Goal: Information Seeking & Learning: Compare options

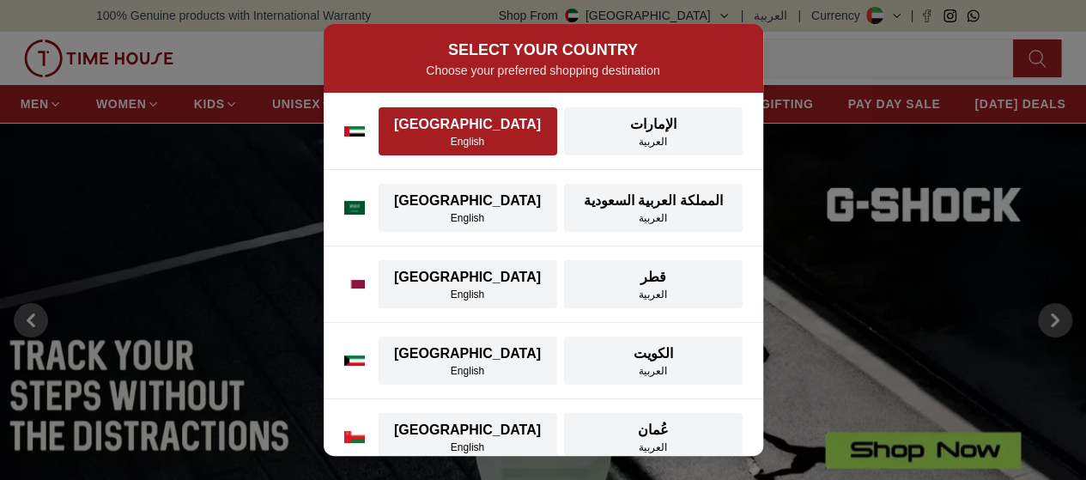
click at [455, 125] on div "[GEOGRAPHIC_DATA]" at bounding box center [468, 124] width 158 height 21
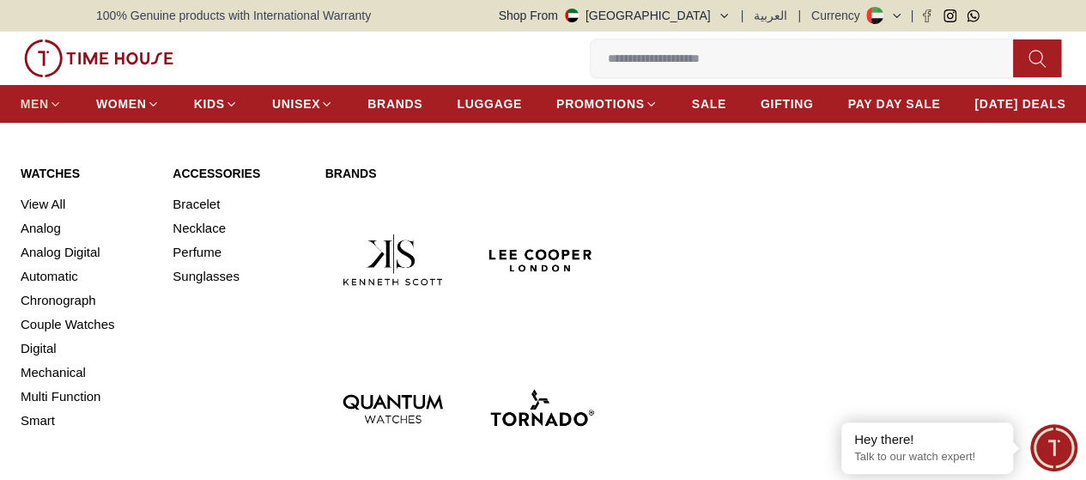
click at [49, 101] on span "MEN" at bounding box center [35, 103] width 28 height 17
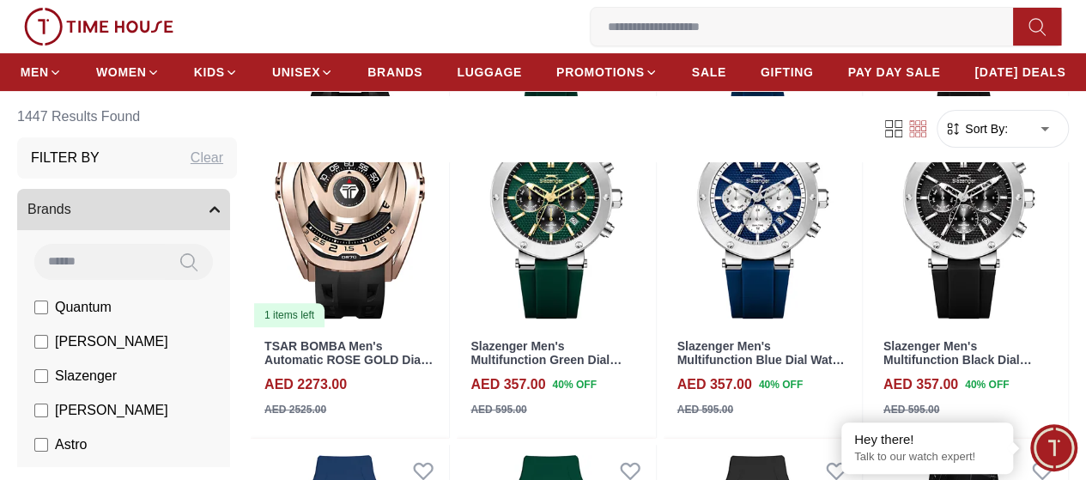
scroll to position [172, 0]
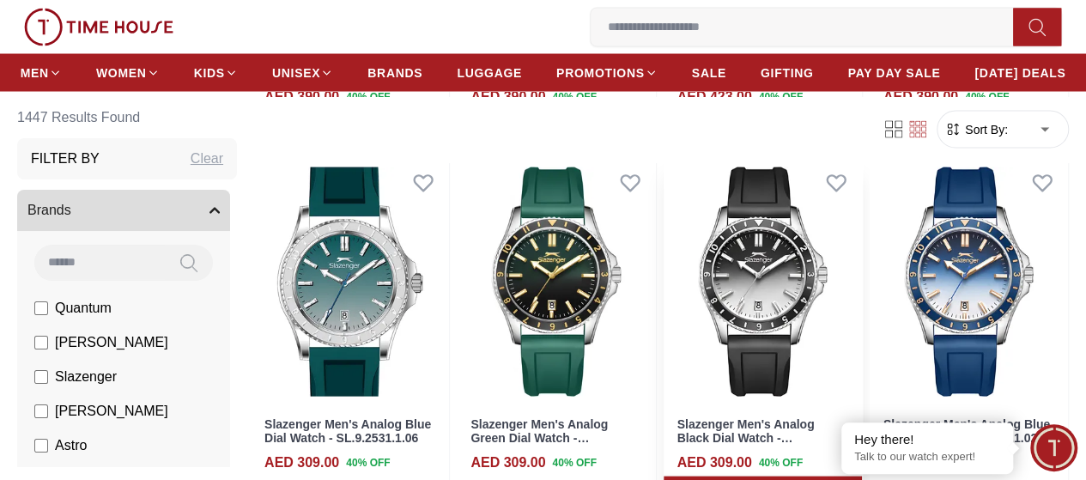
scroll to position [1889, 0]
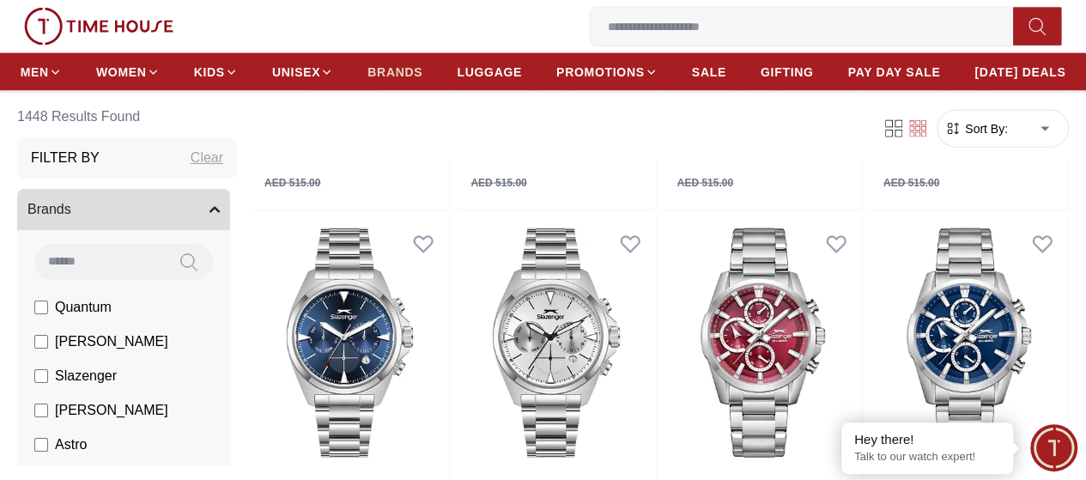
click at [422, 78] on span "BRANDS" at bounding box center [394, 72] width 55 height 17
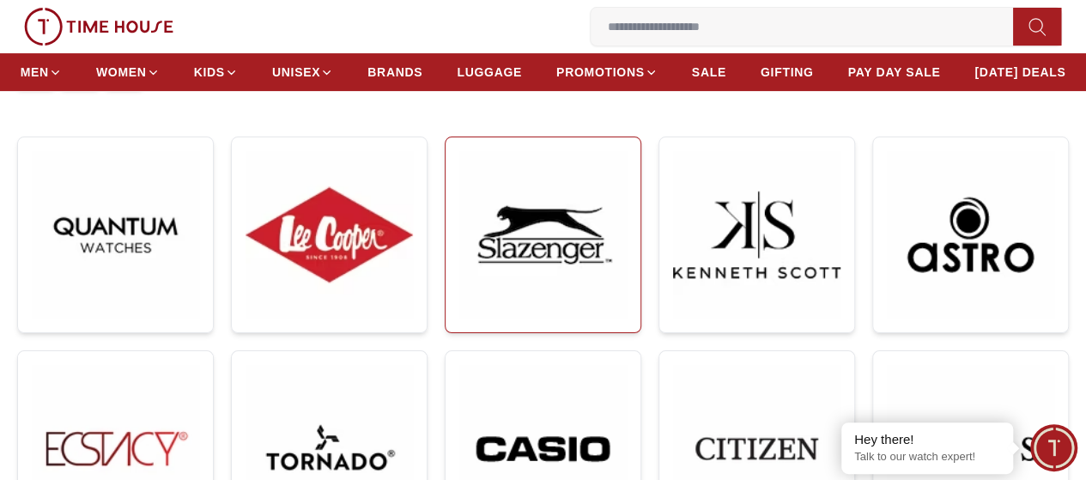
scroll to position [258, 0]
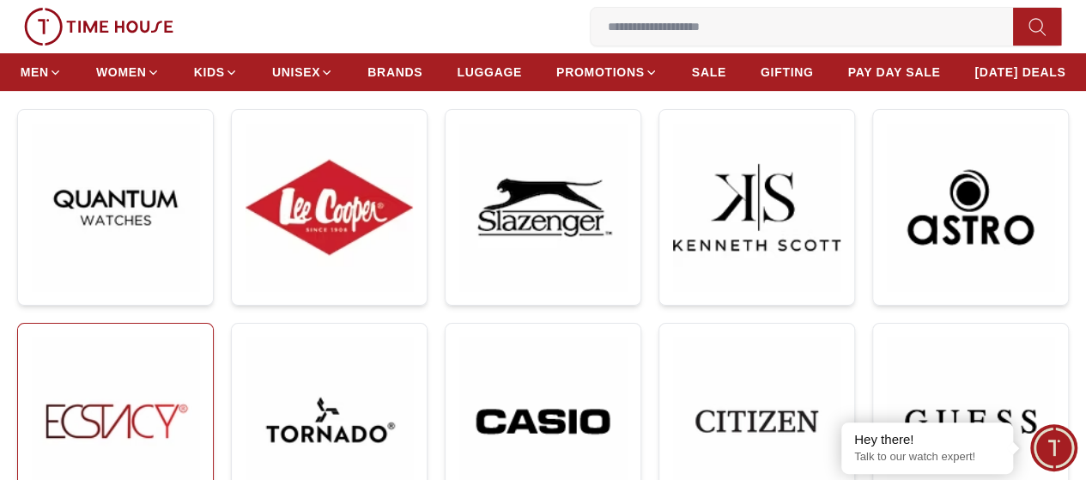
click at [199, 337] on img at bounding box center [115, 420] width 167 height 167
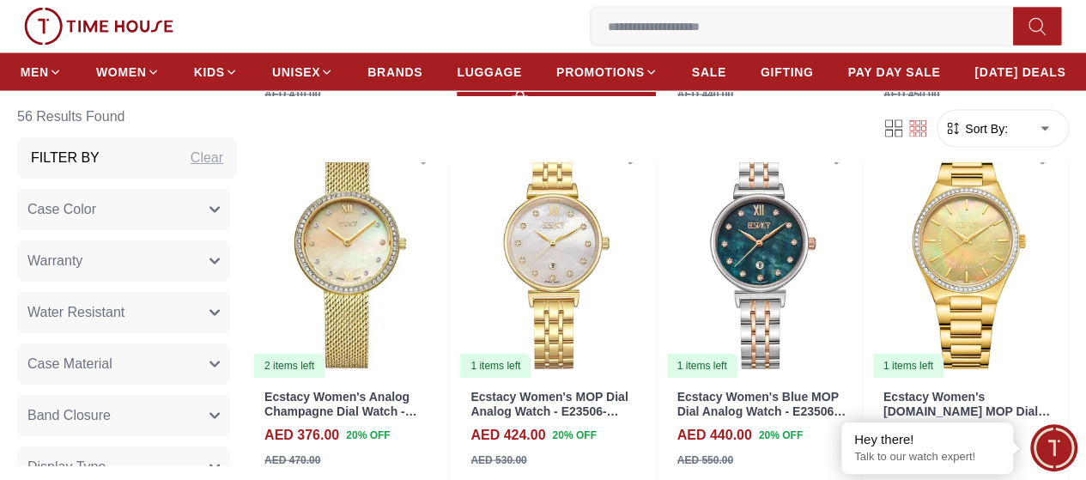
scroll to position [1889, 0]
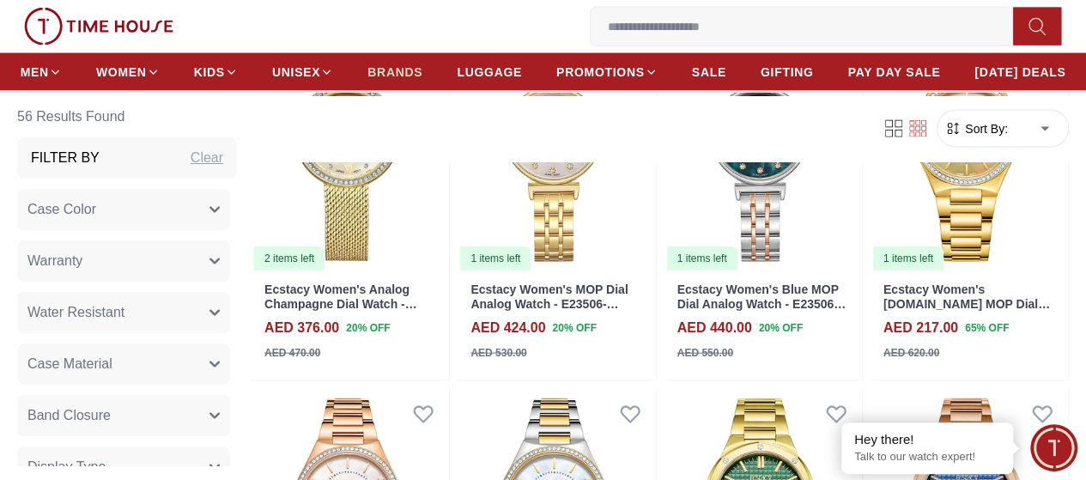
click at [422, 78] on span "BRANDS" at bounding box center [394, 72] width 55 height 17
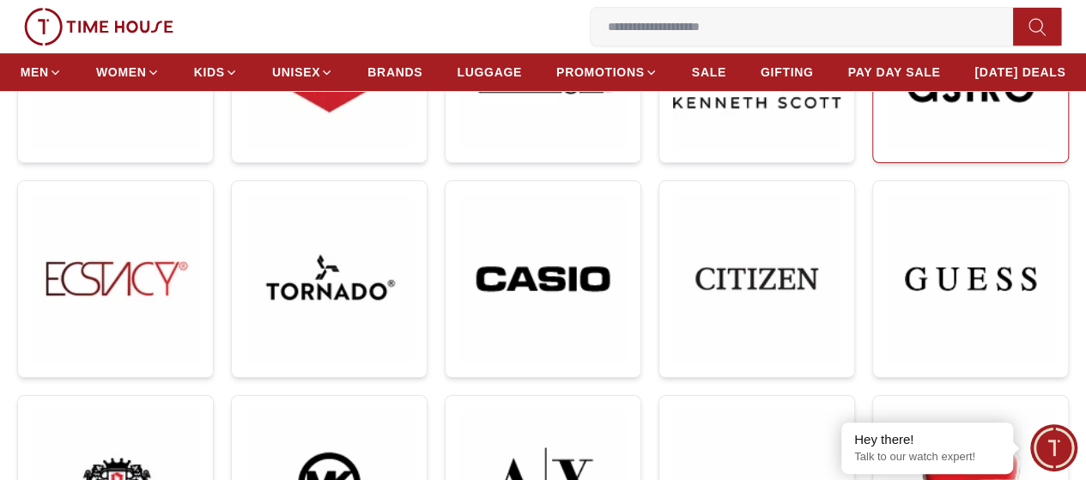
scroll to position [429, 0]
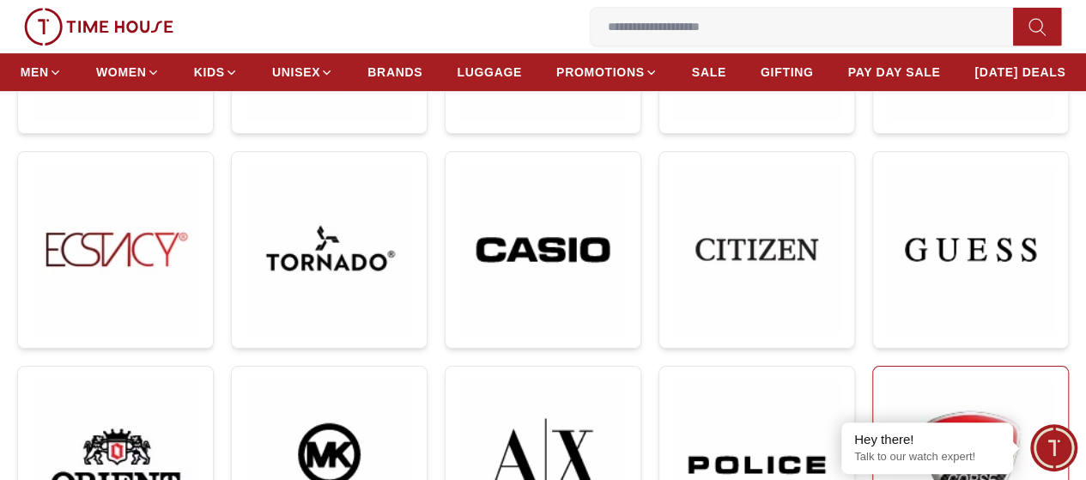
click at [887, 380] on img at bounding box center [970, 464] width 167 height 168
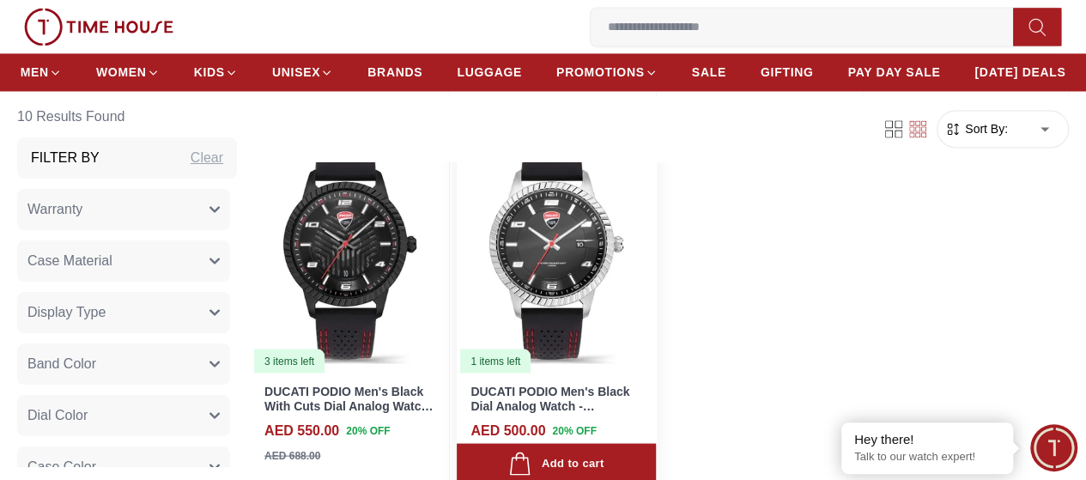
scroll to position [1460, 0]
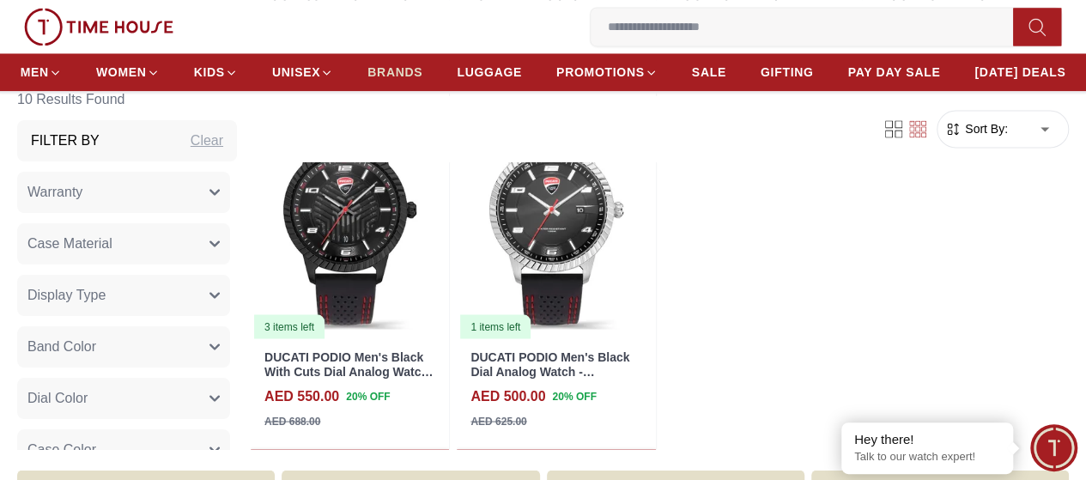
click at [422, 81] on span "BRANDS" at bounding box center [394, 72] width 55 height 17
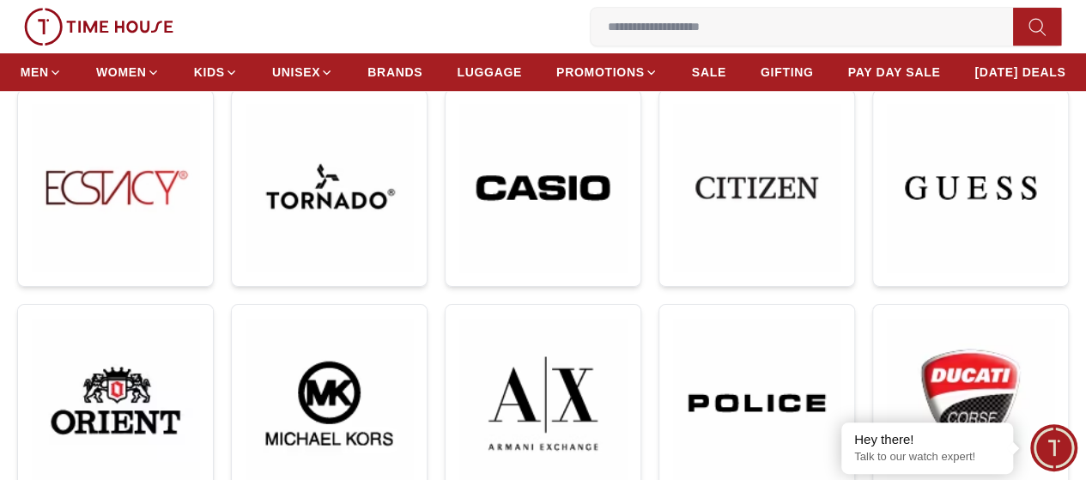
scroll to position [464, 0]
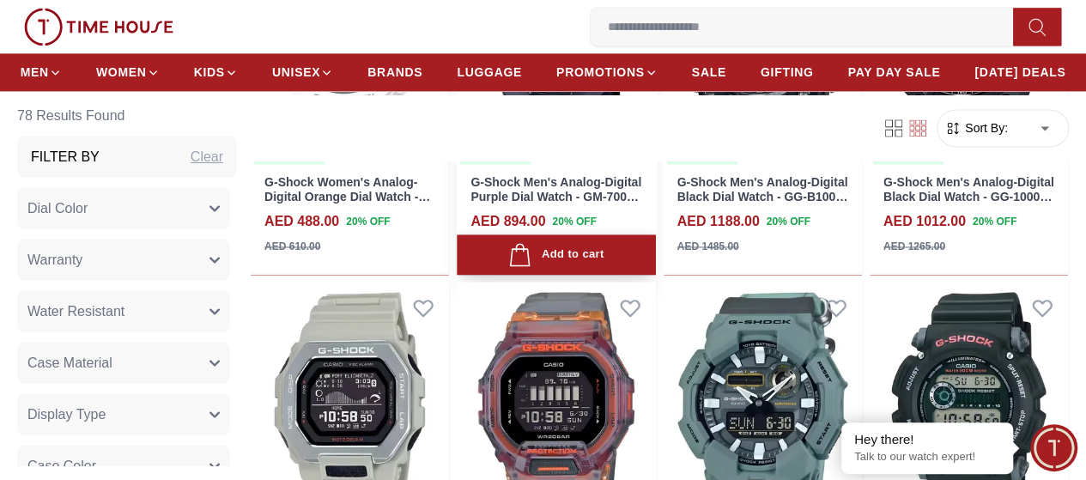
scroll to position [1460, 0]
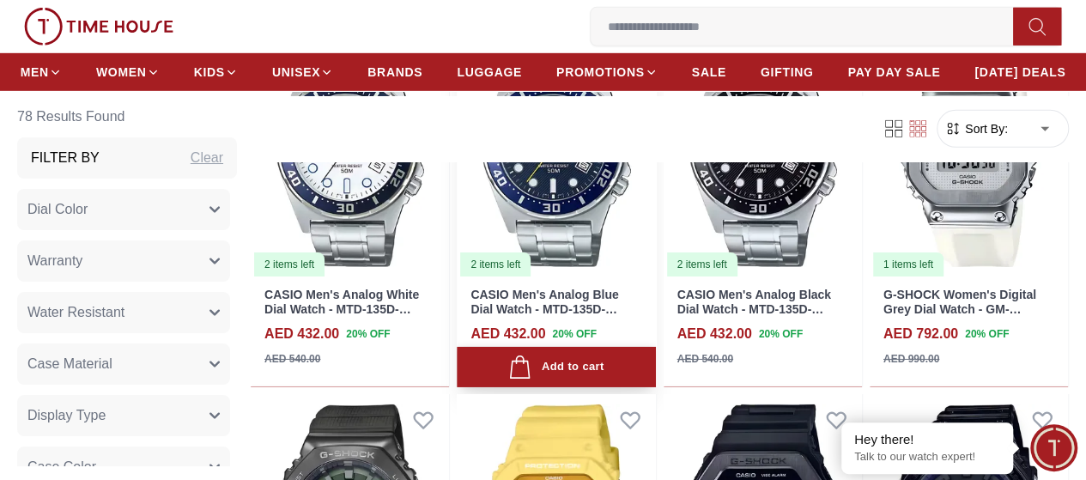
scroll to position [2490, 0]
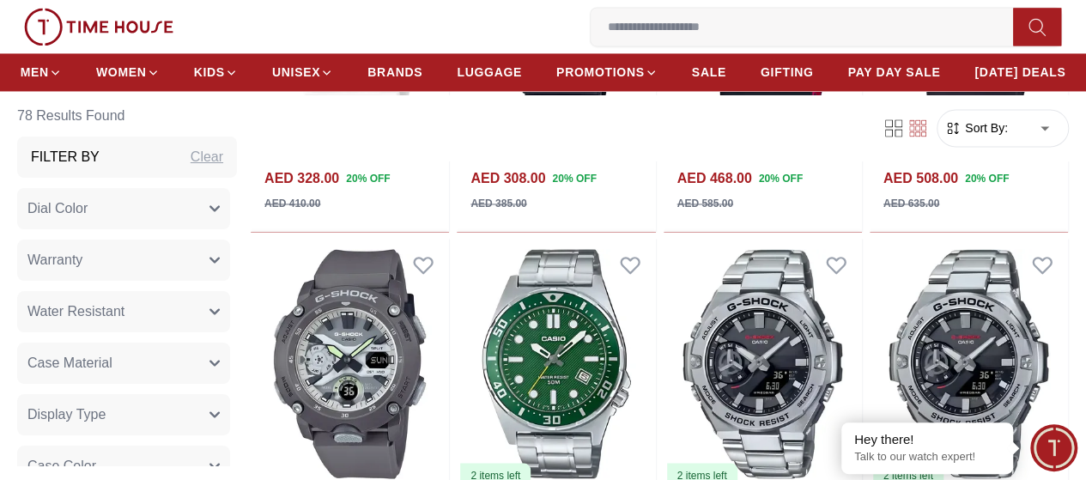
scroll to position [6395, 0]
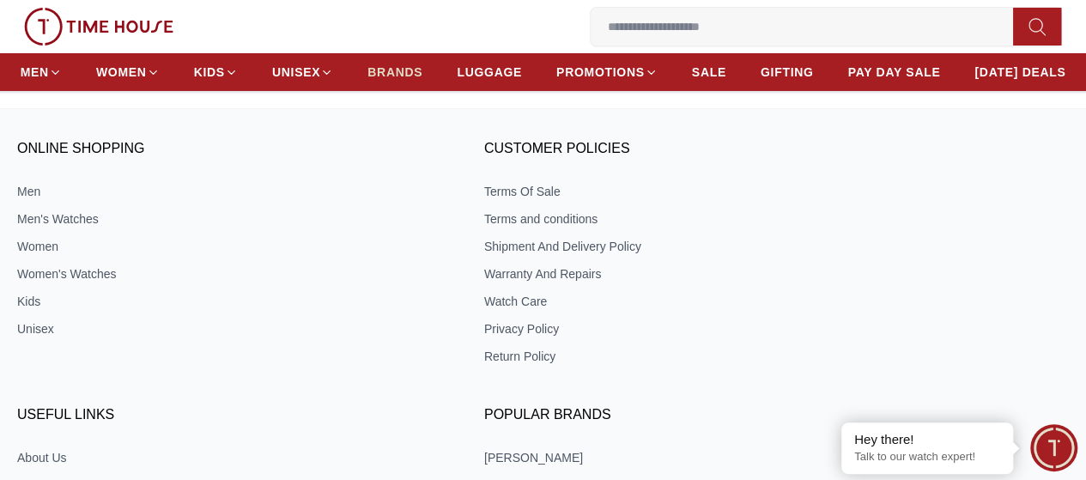
click at [422, 68] on span "BRANDS" at bounding box center [394, 72] width 55 height 17
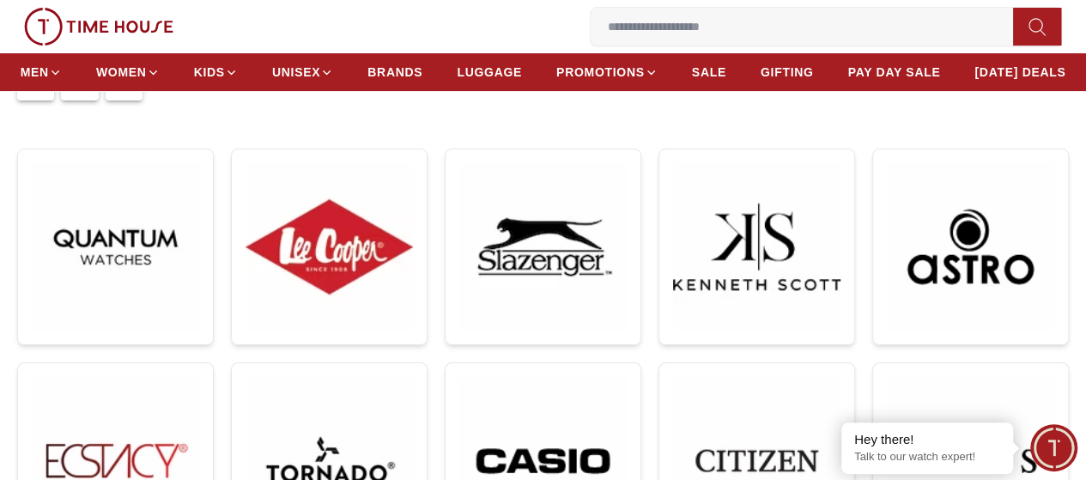
scroll to position [258, 0]
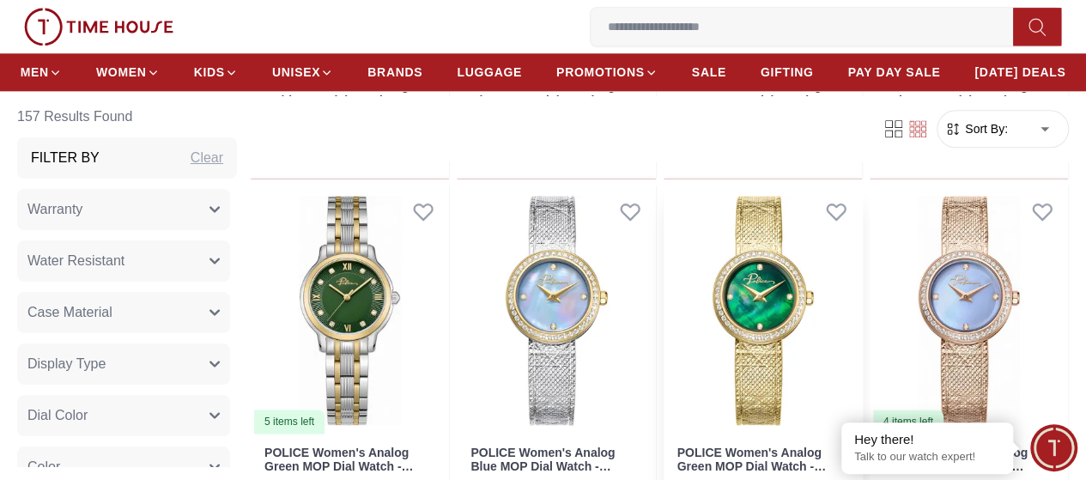
scroll to position [1288, 0]
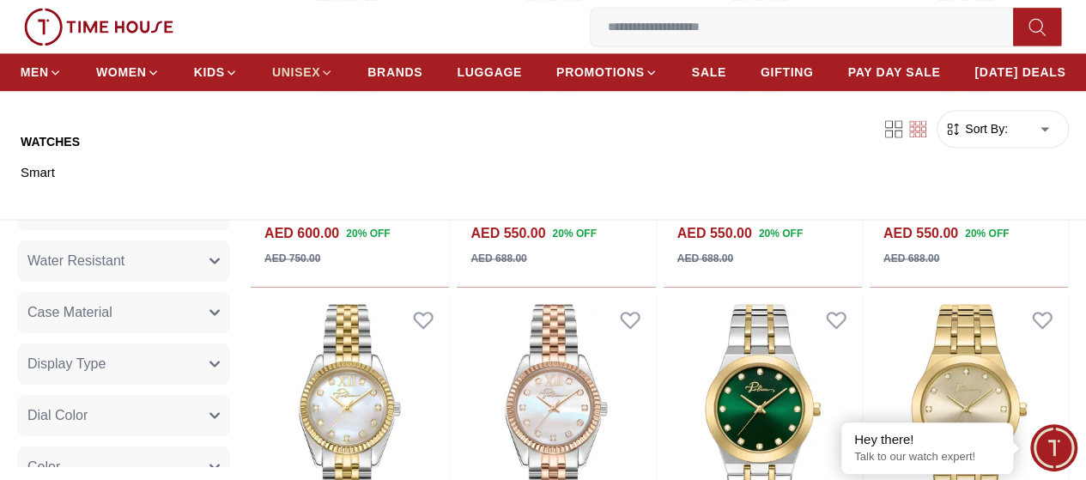
click at [320, 78] on span "UNISEX" at bounding box center [296, 72] width 48 height 17
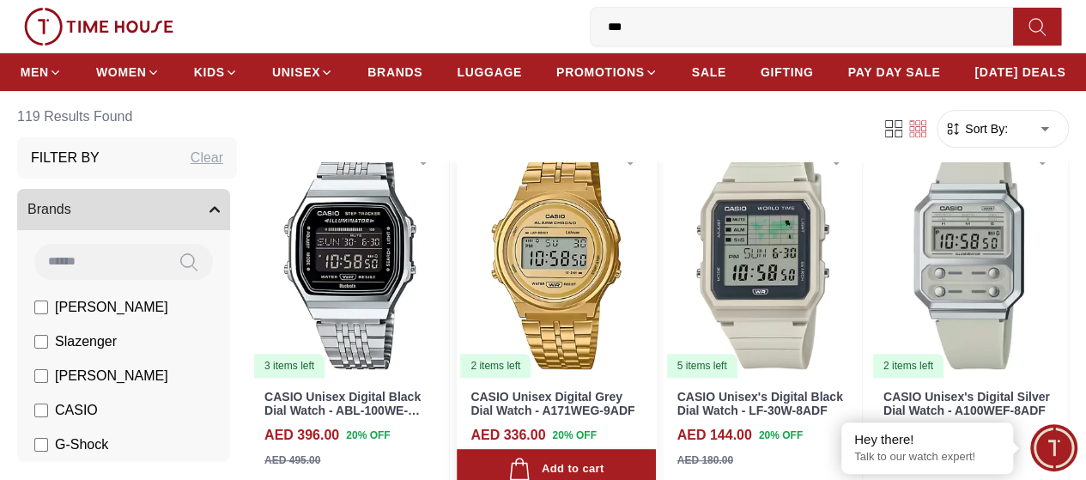
scroll to position [172, 0]
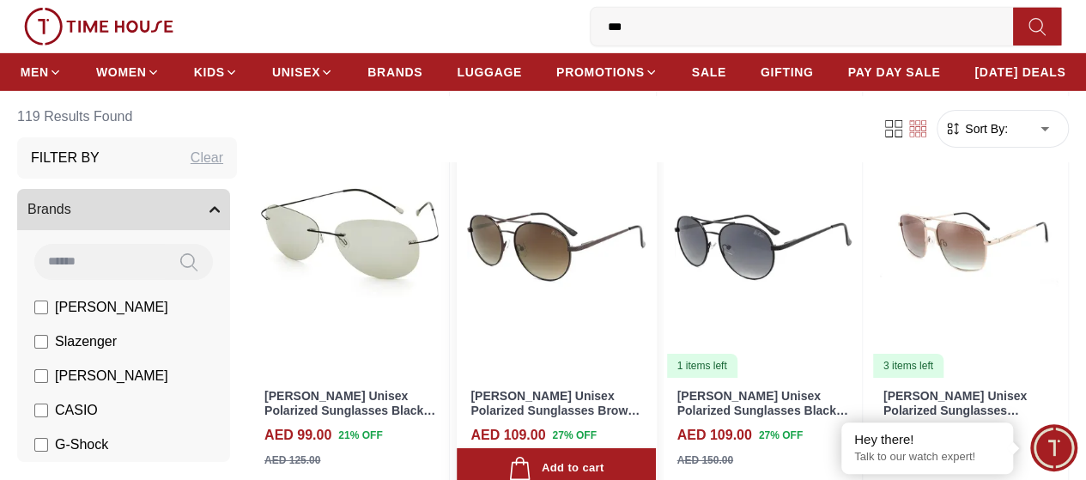
scroll to position [3263, 0]
